Goal: Find specific page/section: Find specific page/section

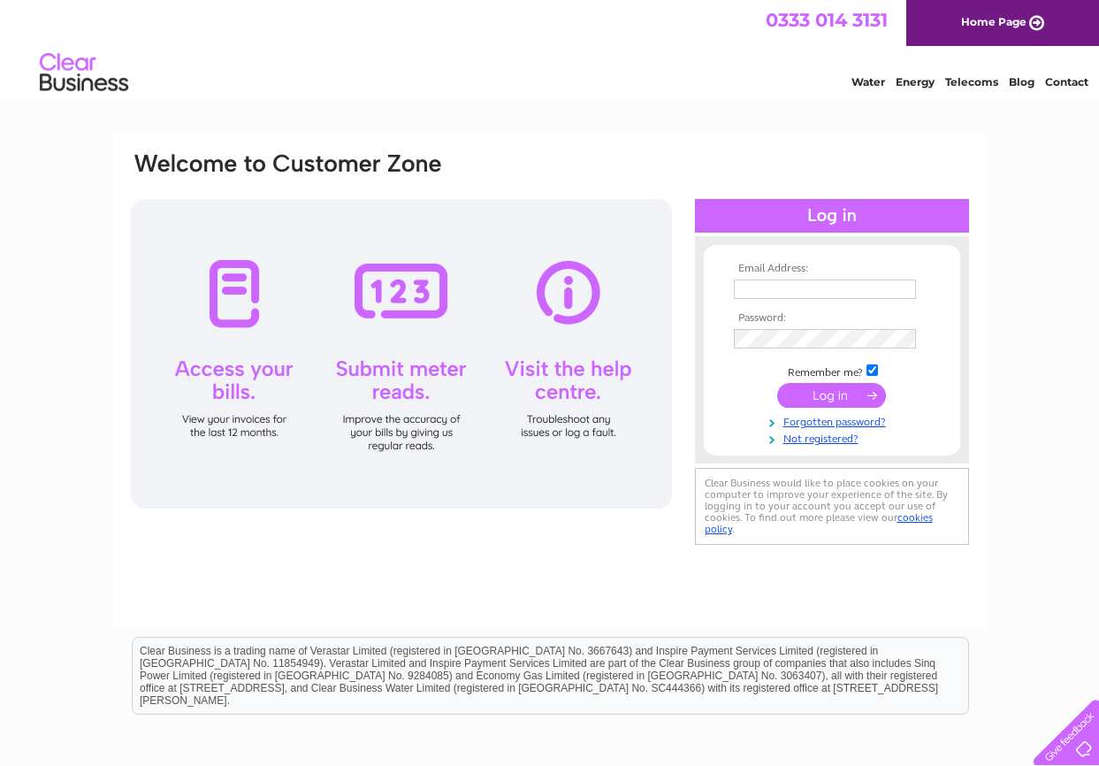
type input "[EMAIL_ADDRESS][DOMAIN_NAME]"
click at [823, 398] on input "submit" at bounding box center [831, 395] width 109 height 25
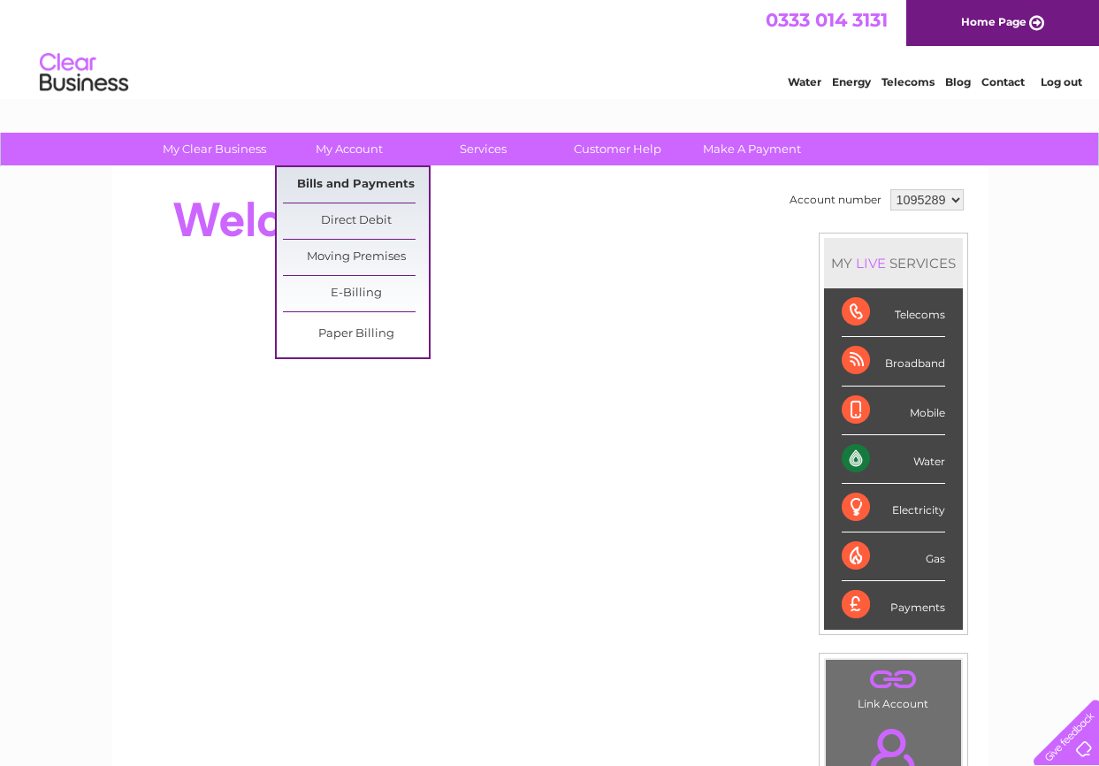
click at [313, 185] on link "Bills and Payments" at bounding box center [356, 184] width 146 height 35
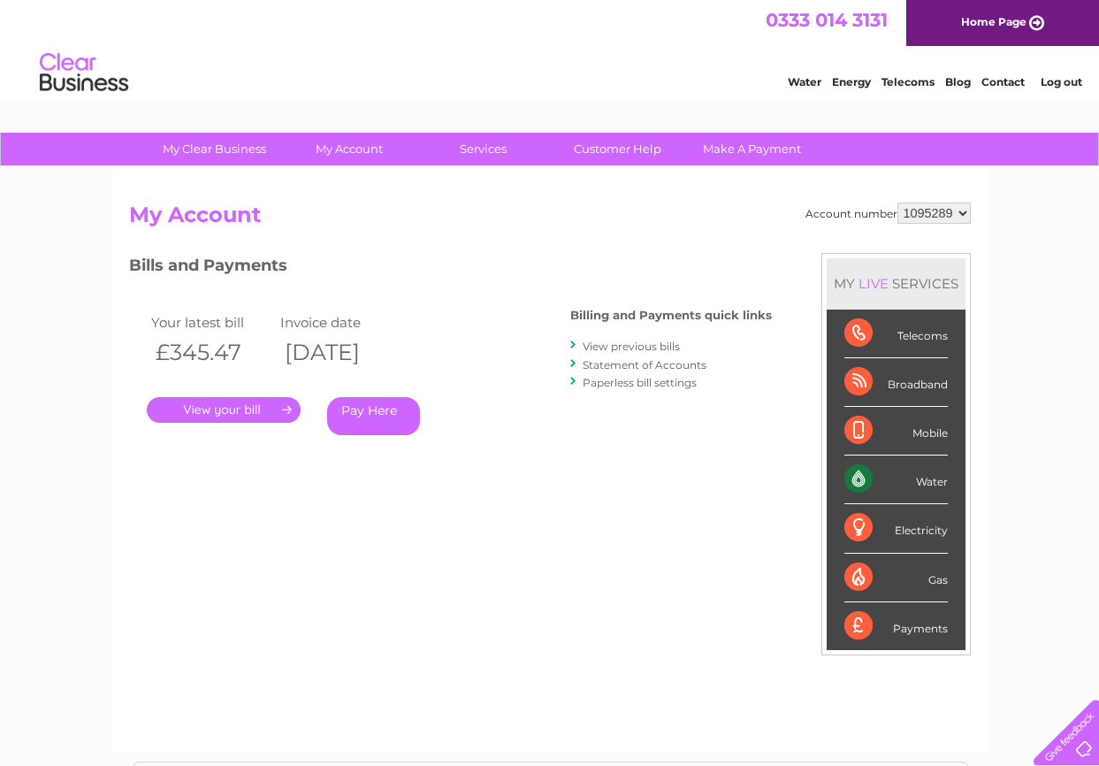
click at [252, 413] on link "." at bounding box center [224, 410] width 154 height 26
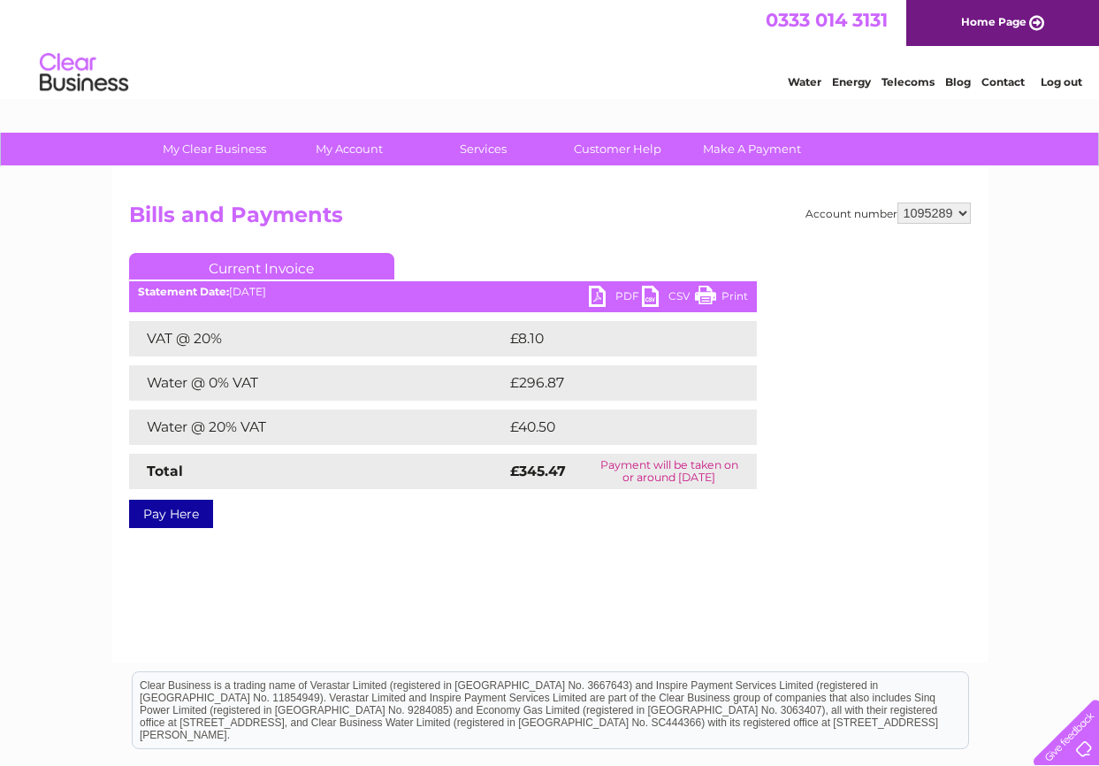
click at [601, 295] on link "PDF" at bounding box center [615, 299] width 53 height 26
